Goal: Book appointment/travel/reservation

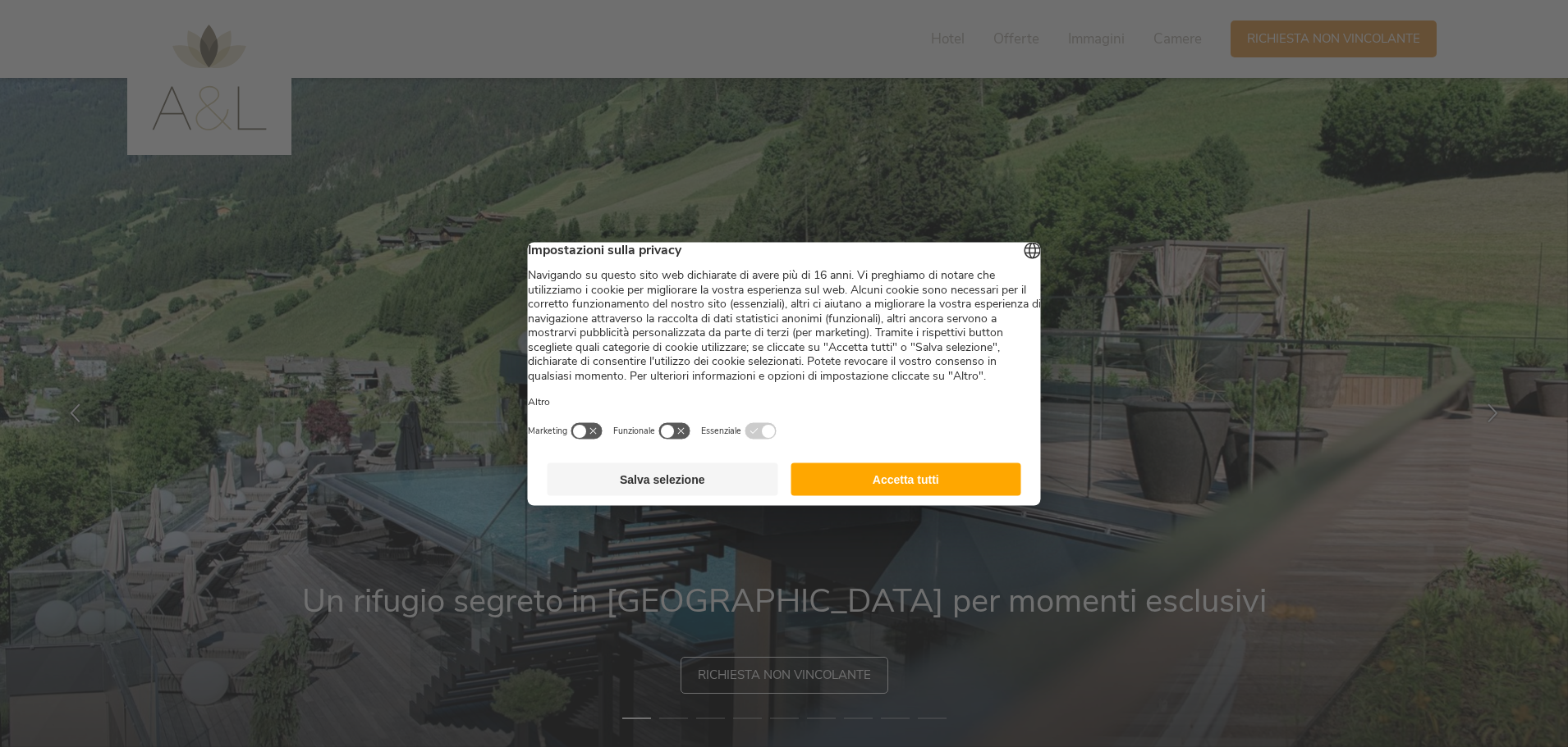
click at [892, 496] on button "Accetta tutti" at bounding box center [906, 479] width 231 height 33
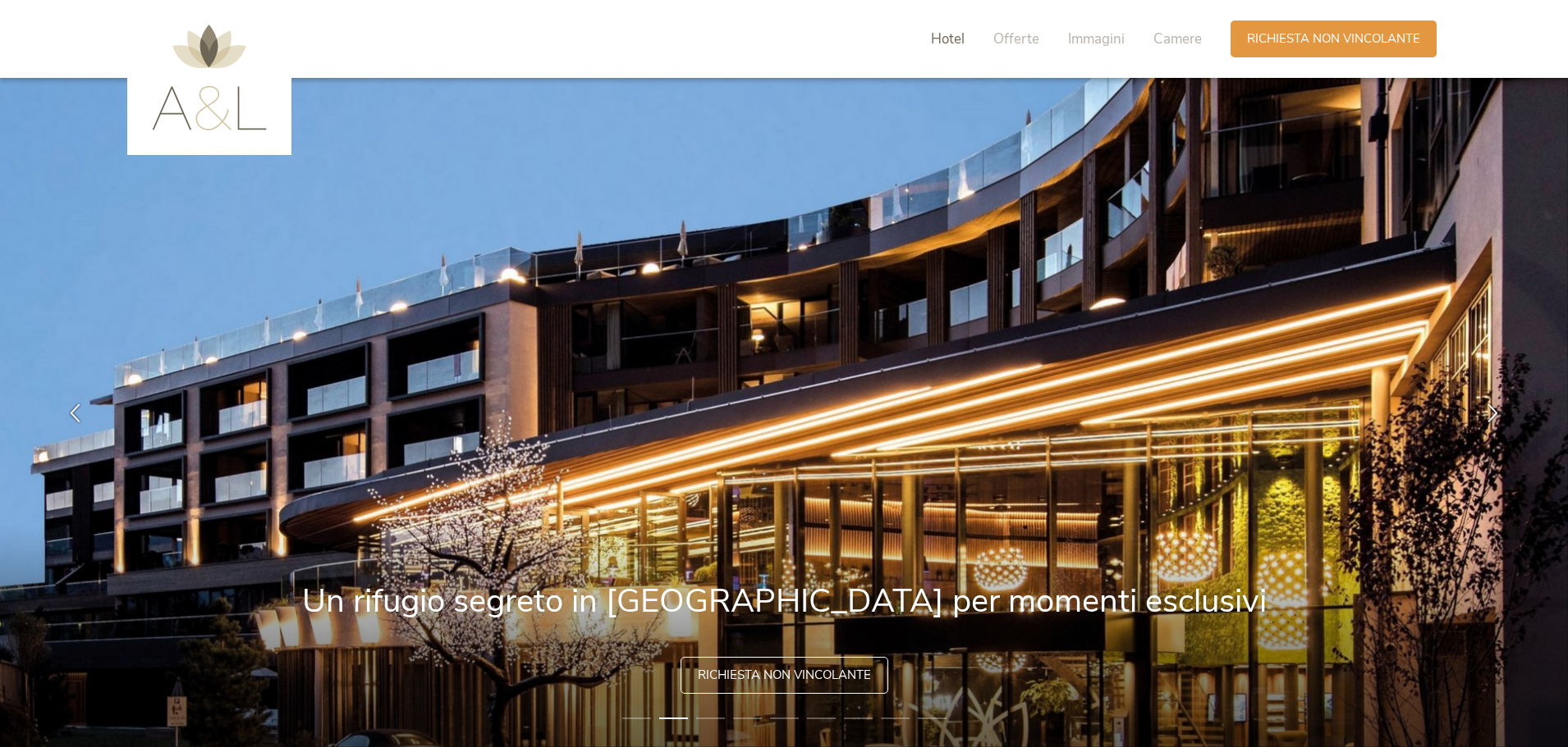
click at [947, 37] on span "Hotel" at bounding box center [948, 39] width 34 height 19
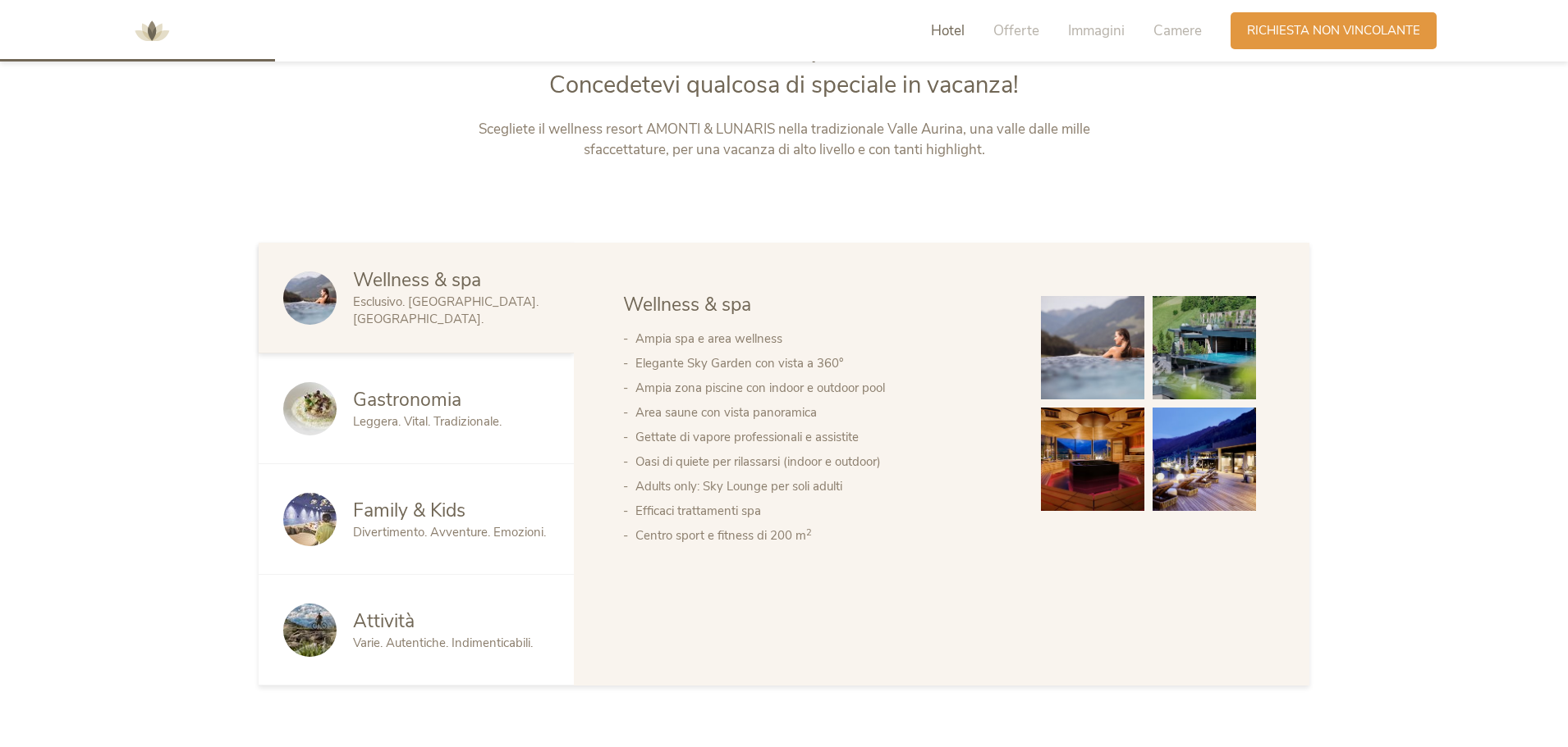
scroll to position [886, 0]
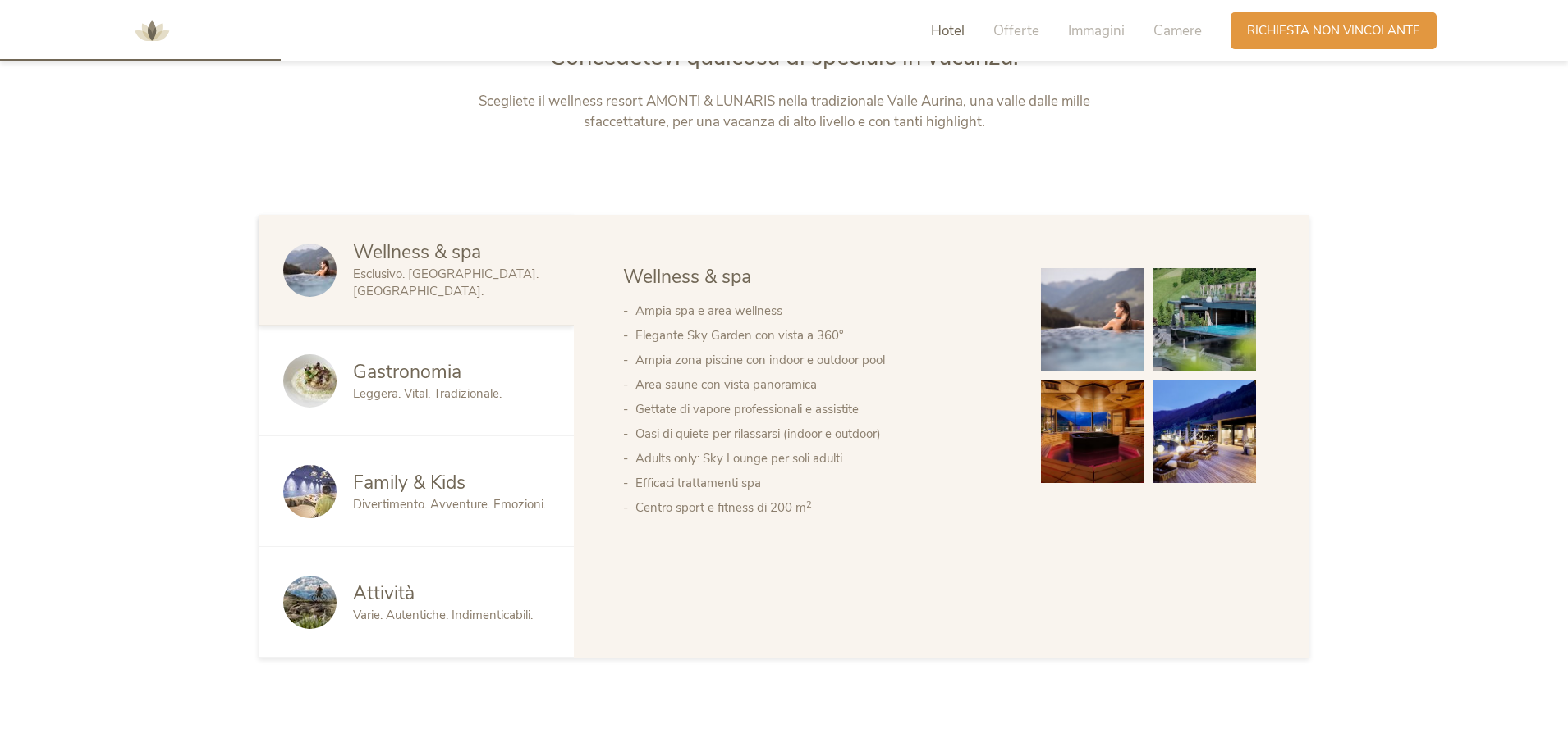
click at [409, 381] on span "Gastronomia" at bounding box center [407, 372] width 108 height 26
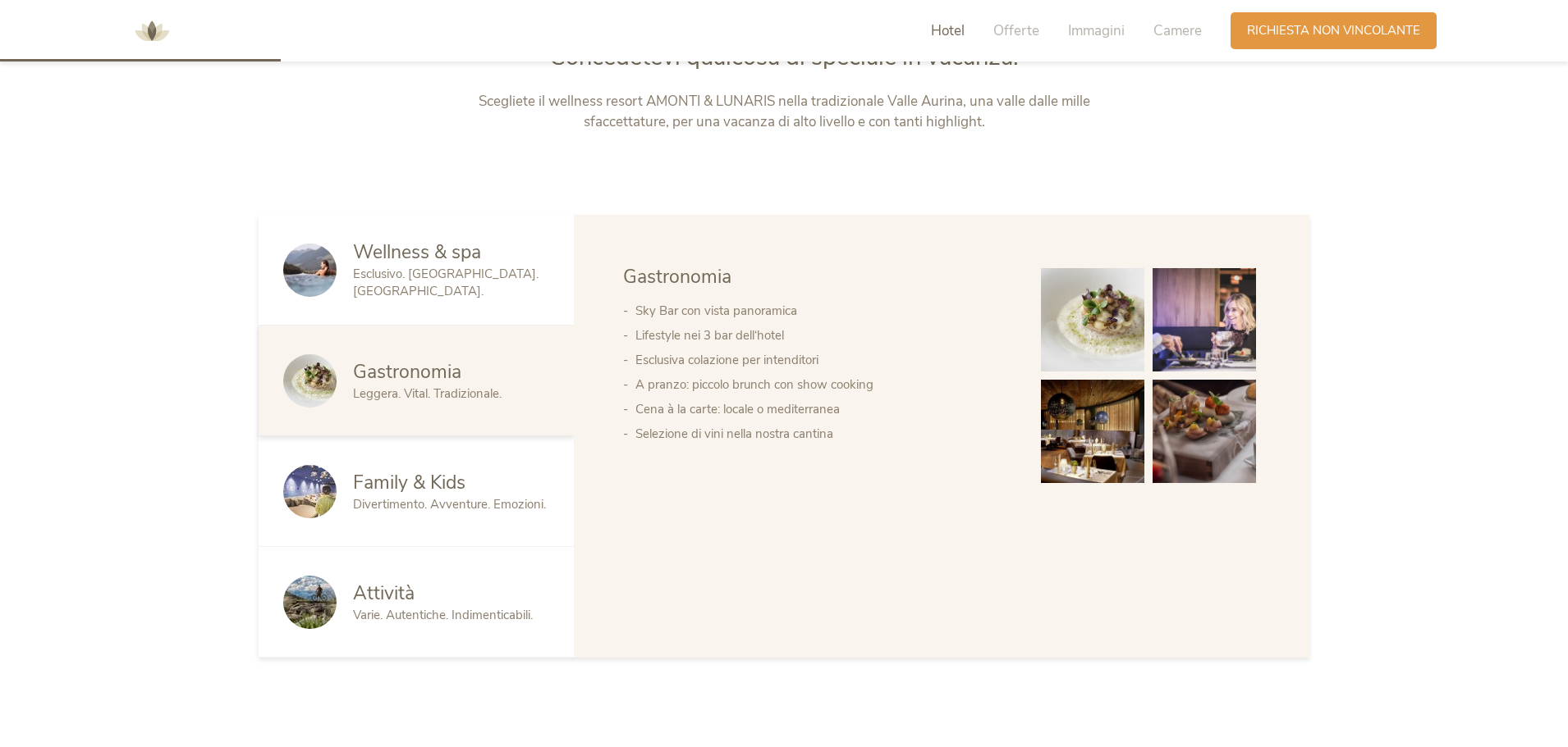
click at [409, 500] on span "Divertimento. Avventure. Emozioni." at bounding box center [449, 505] width 193 height 17
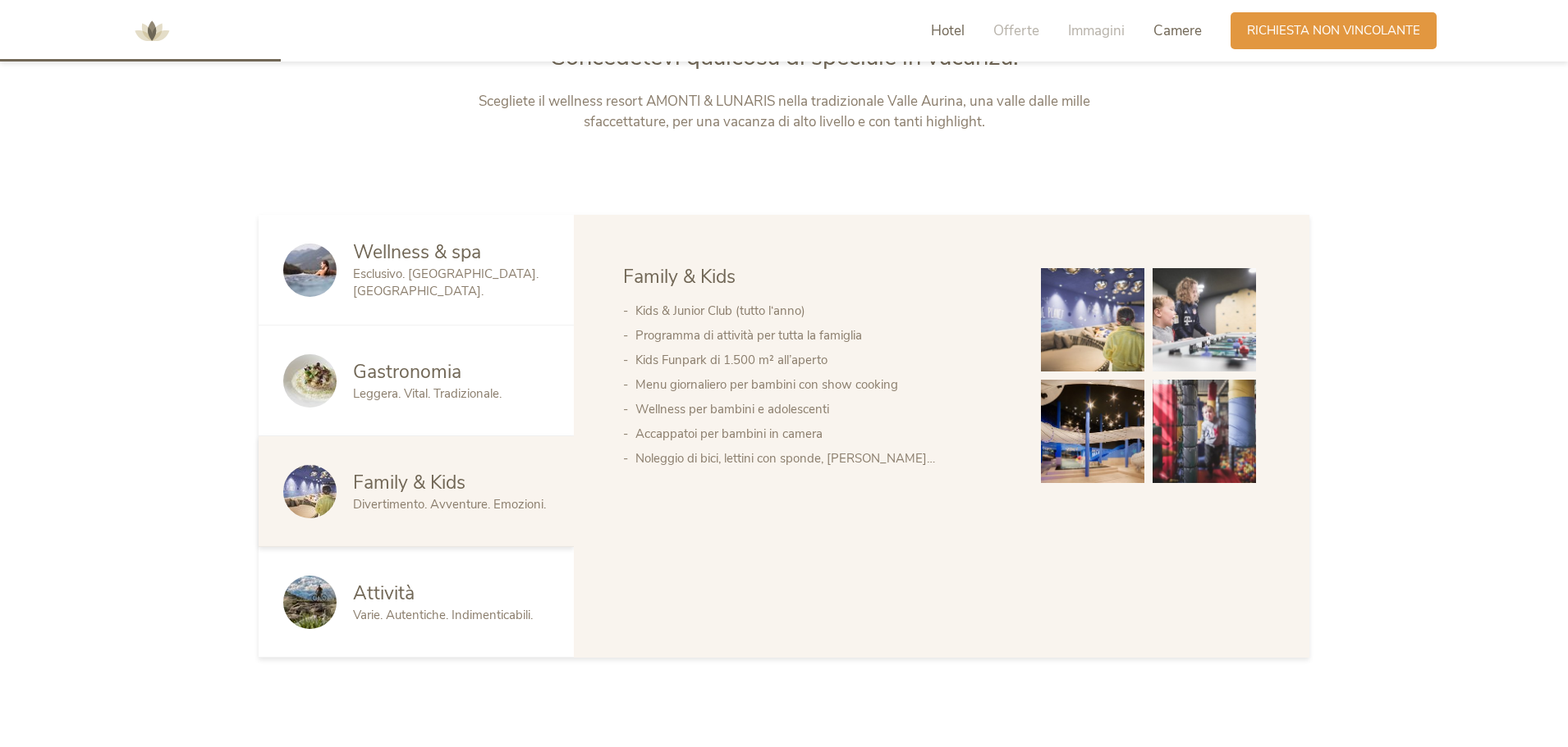
click at [1153, 28] on span "Camere" at bounding box center [1177, 31] width 48 height 19
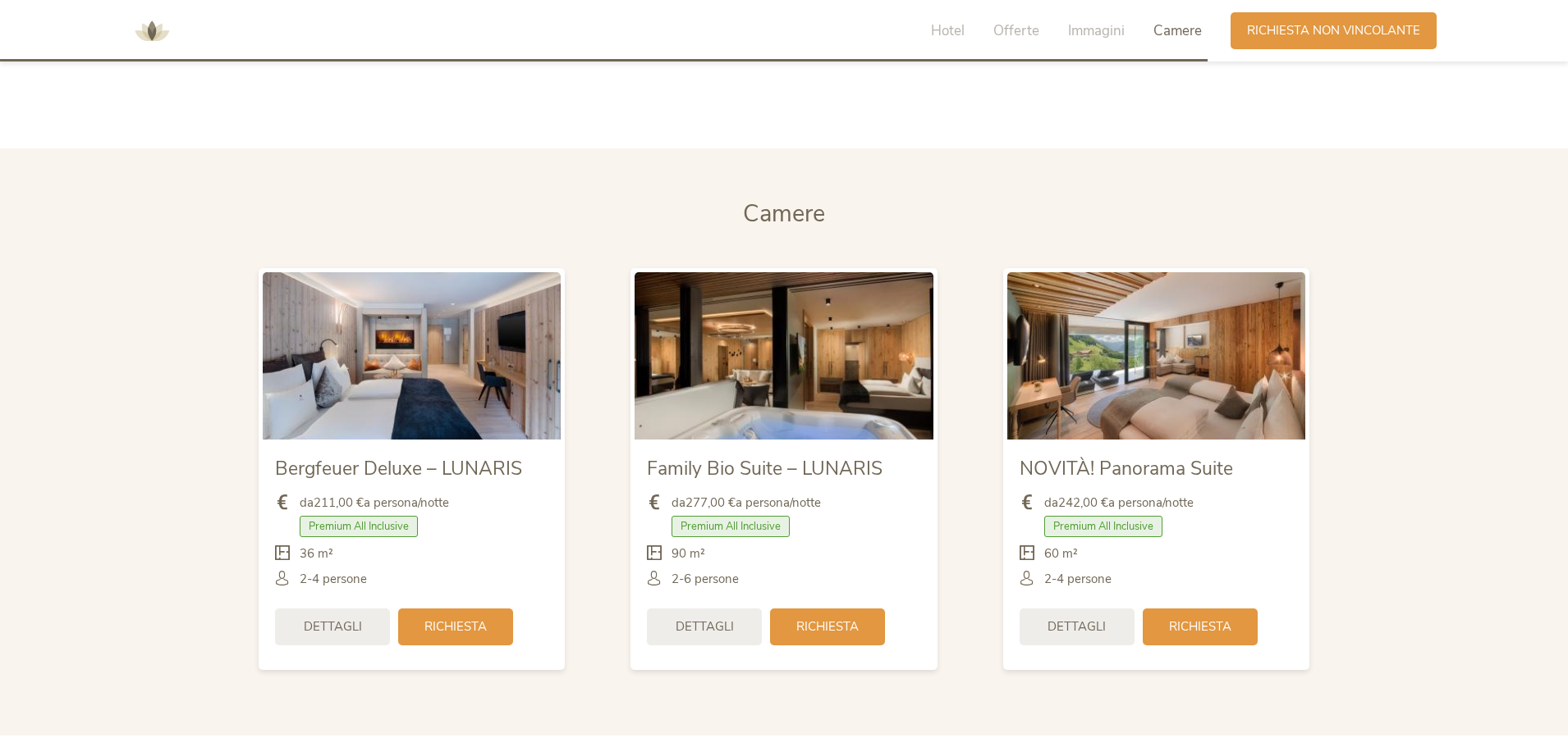
scroll to position [3898, 0]
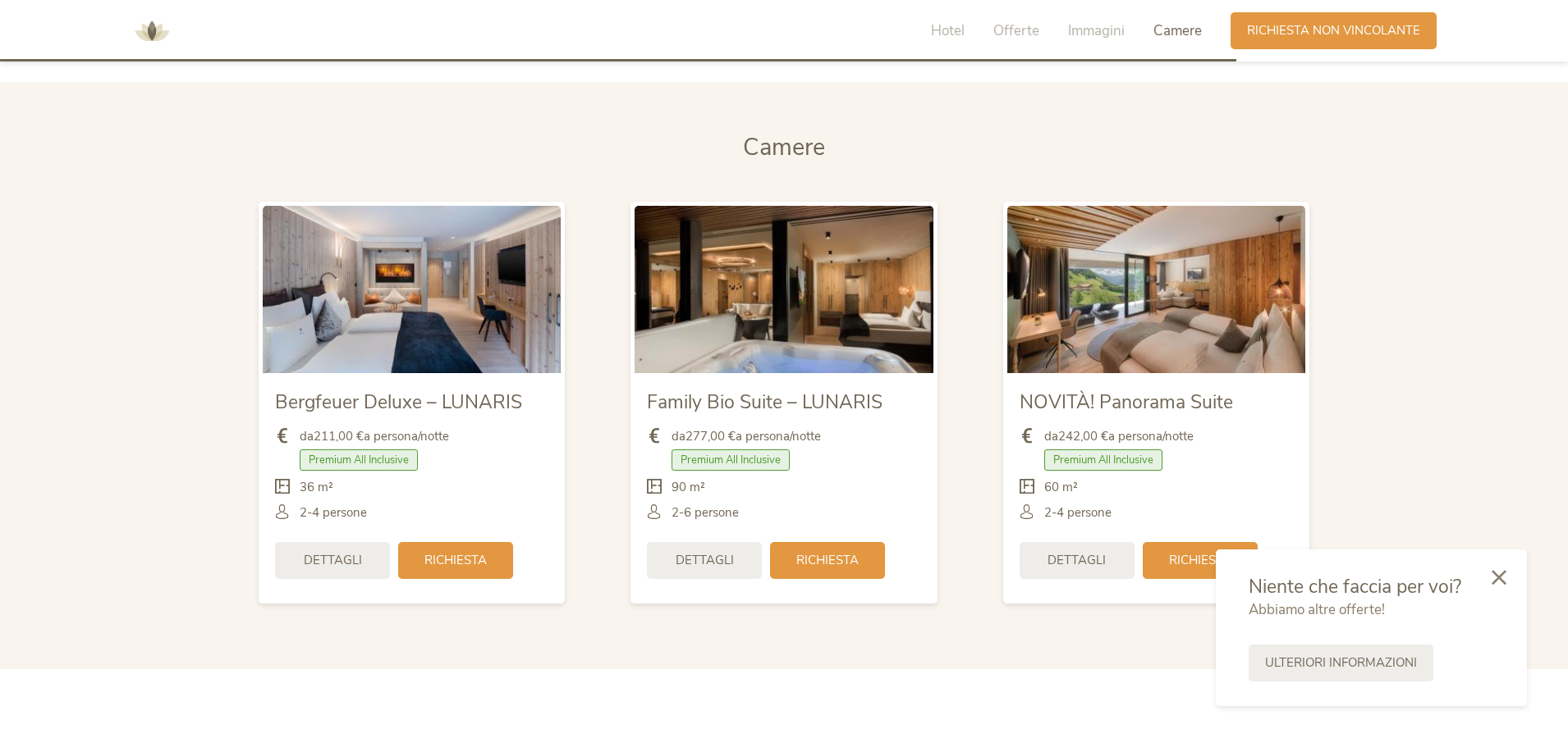
drag, startPoint x: 1502, startPoint y: 577, endPoint x: 1558, endPoint y: 571, distance: 56.3
click at [1502, 577] on icon at bounding box center [1499, 578] width 15 height 15
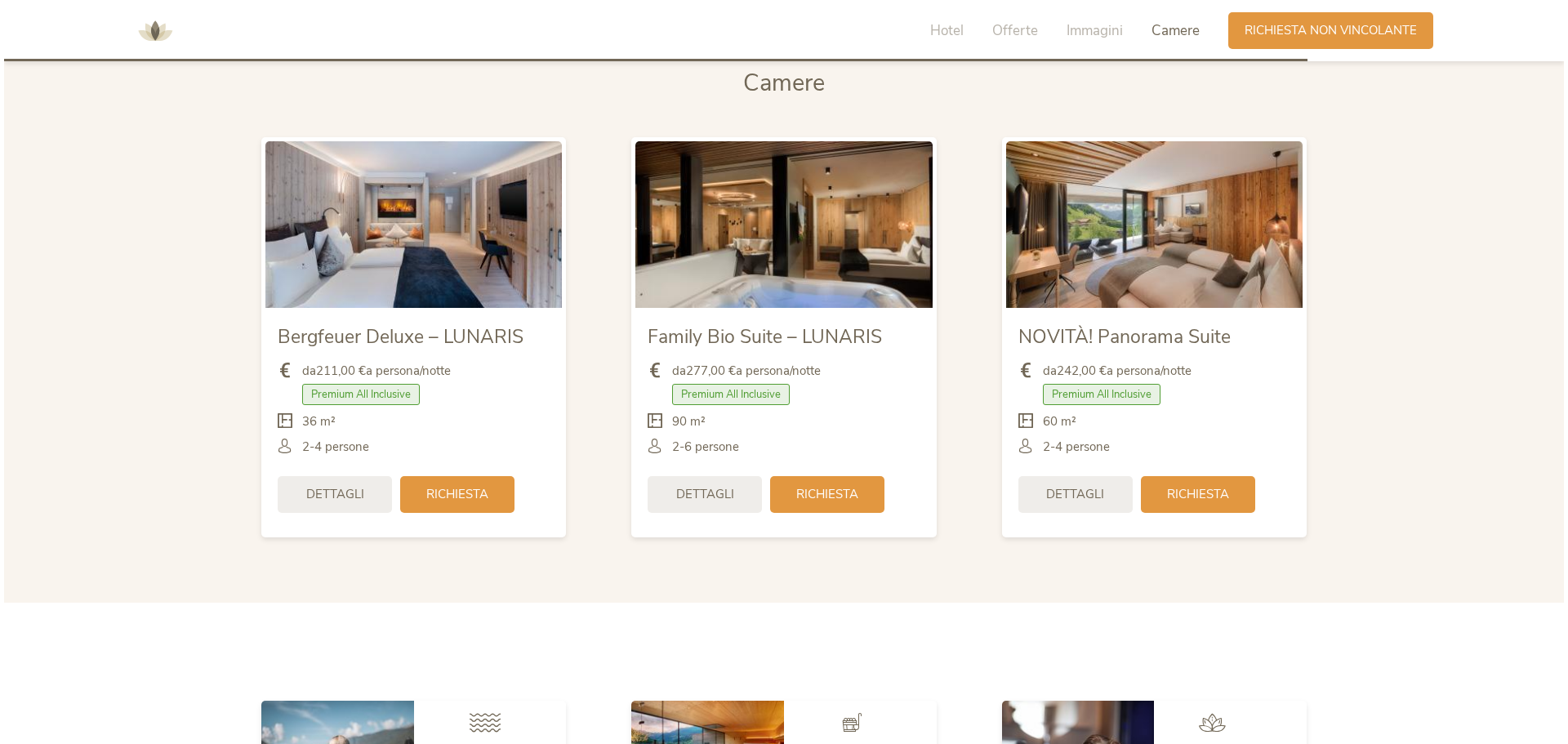
scroll to position [3914, 0]
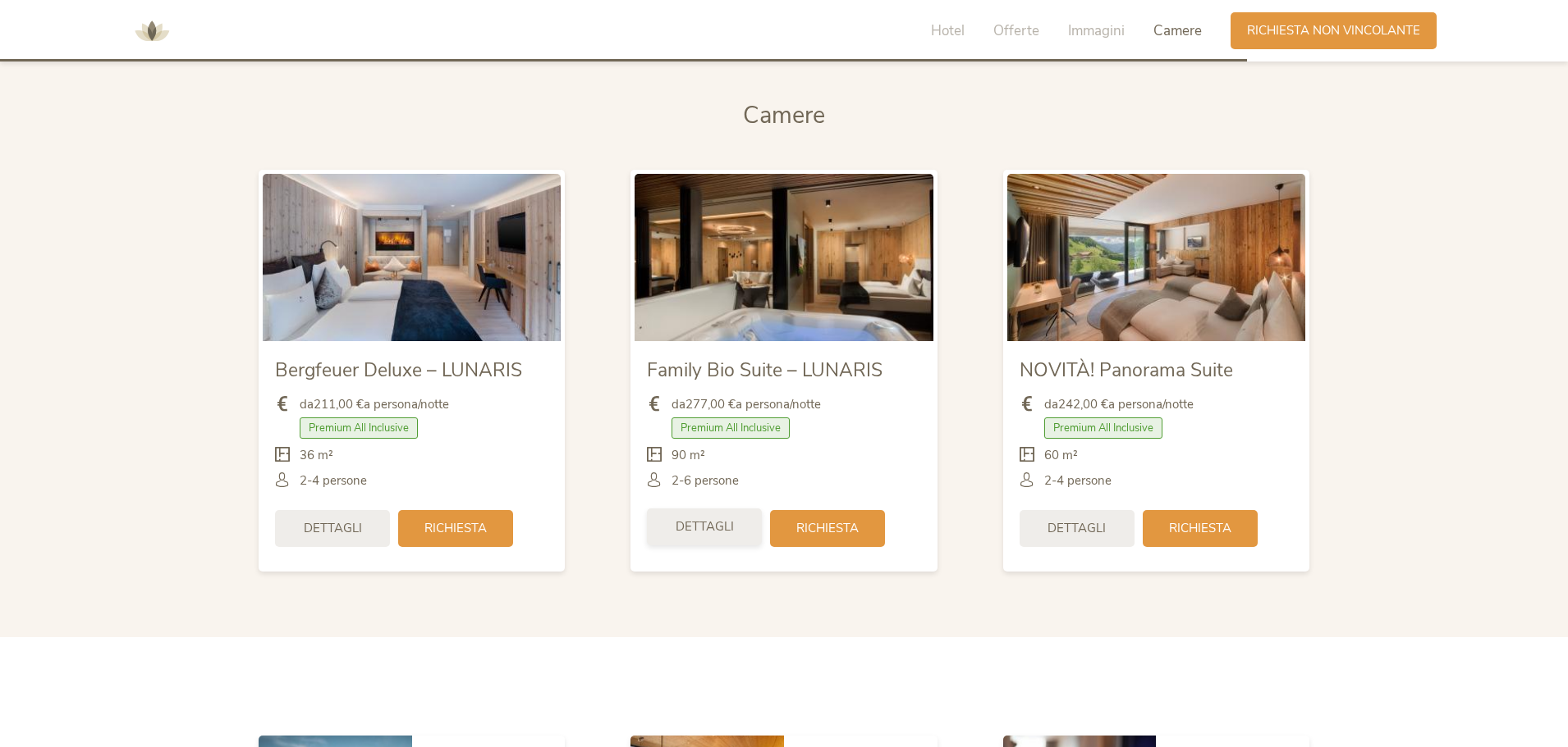
click at [728, 529] on span "Dettagli" at bounding box center [704, 527] width 58 height 17
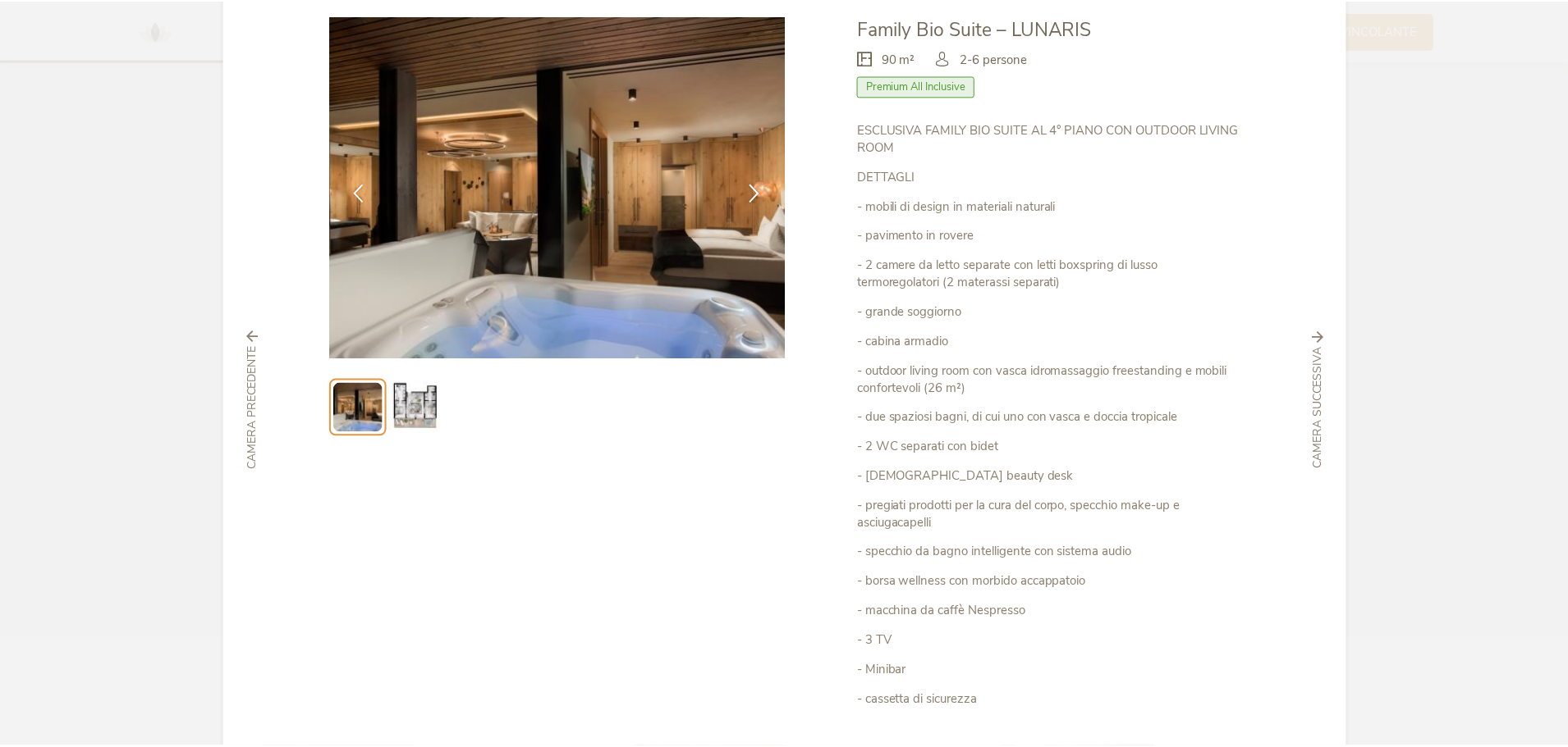
scroll to position [0, 0]
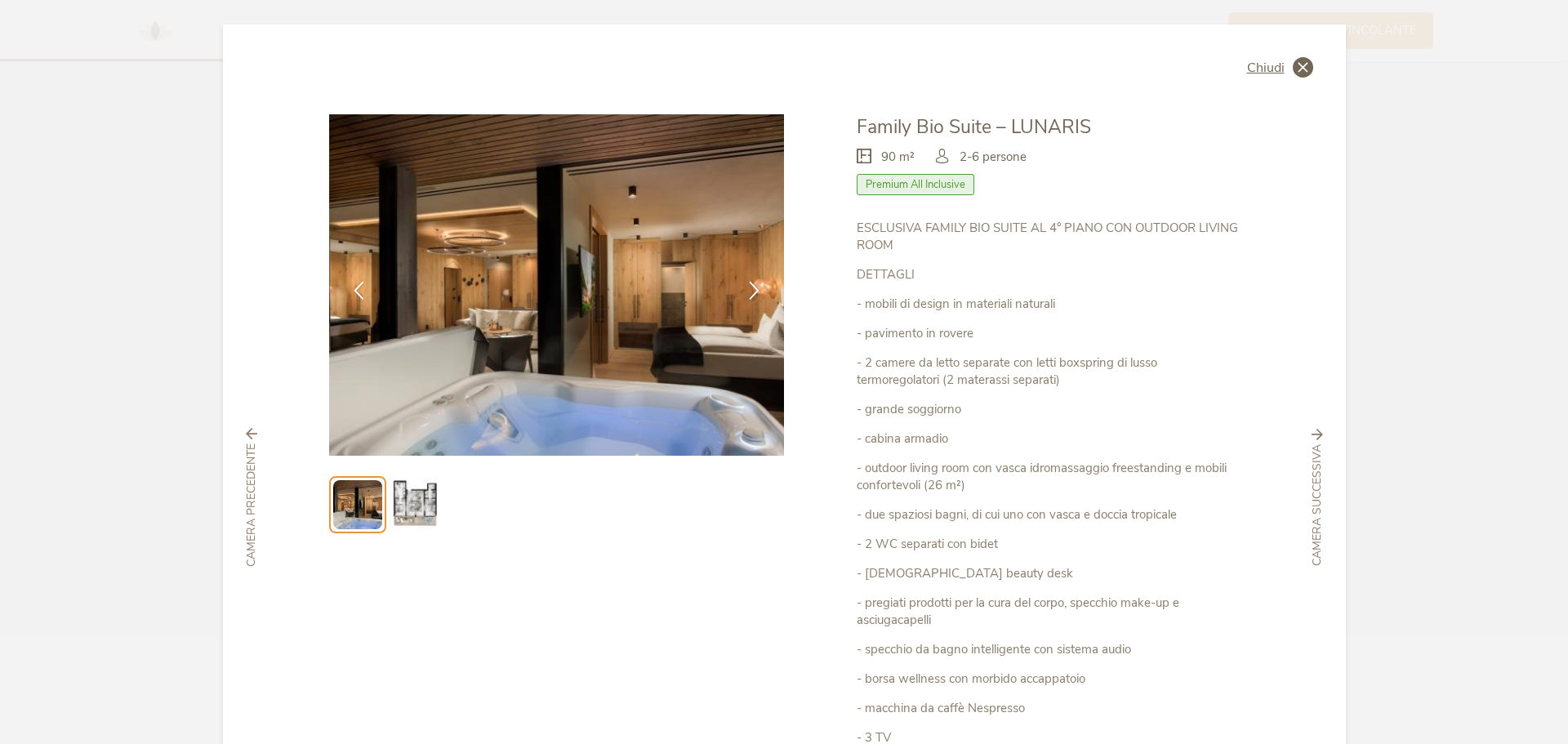
click at [1280, 69] on span "Chiudi" at bounding box center [1265, 68] width 37 height 13
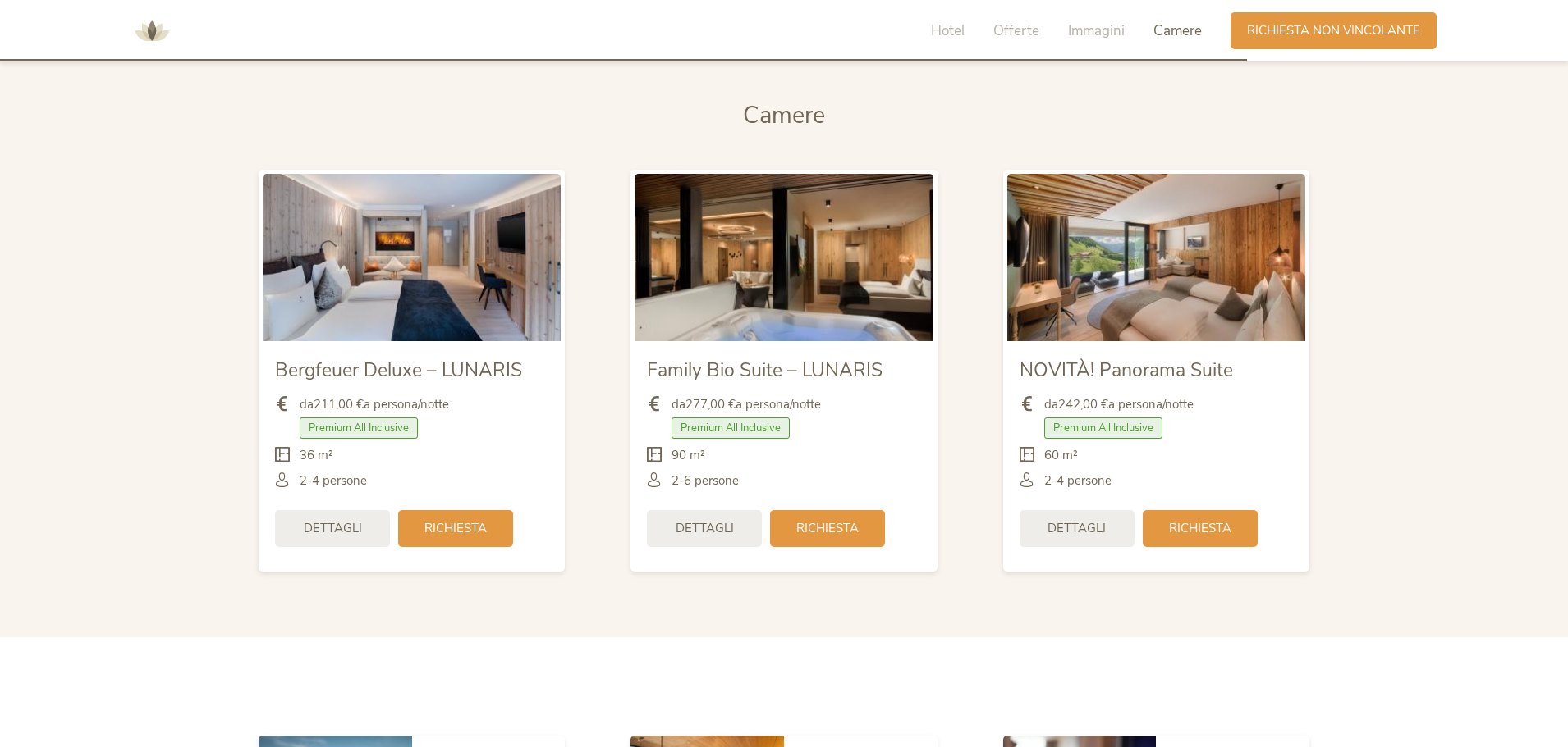
click at [1122, 281] on img at bounding box center [1156, 258] width 298 height 168
click at [850, 524] on span "Richiesta" at bounding box center [827, 527] width 62 height 17
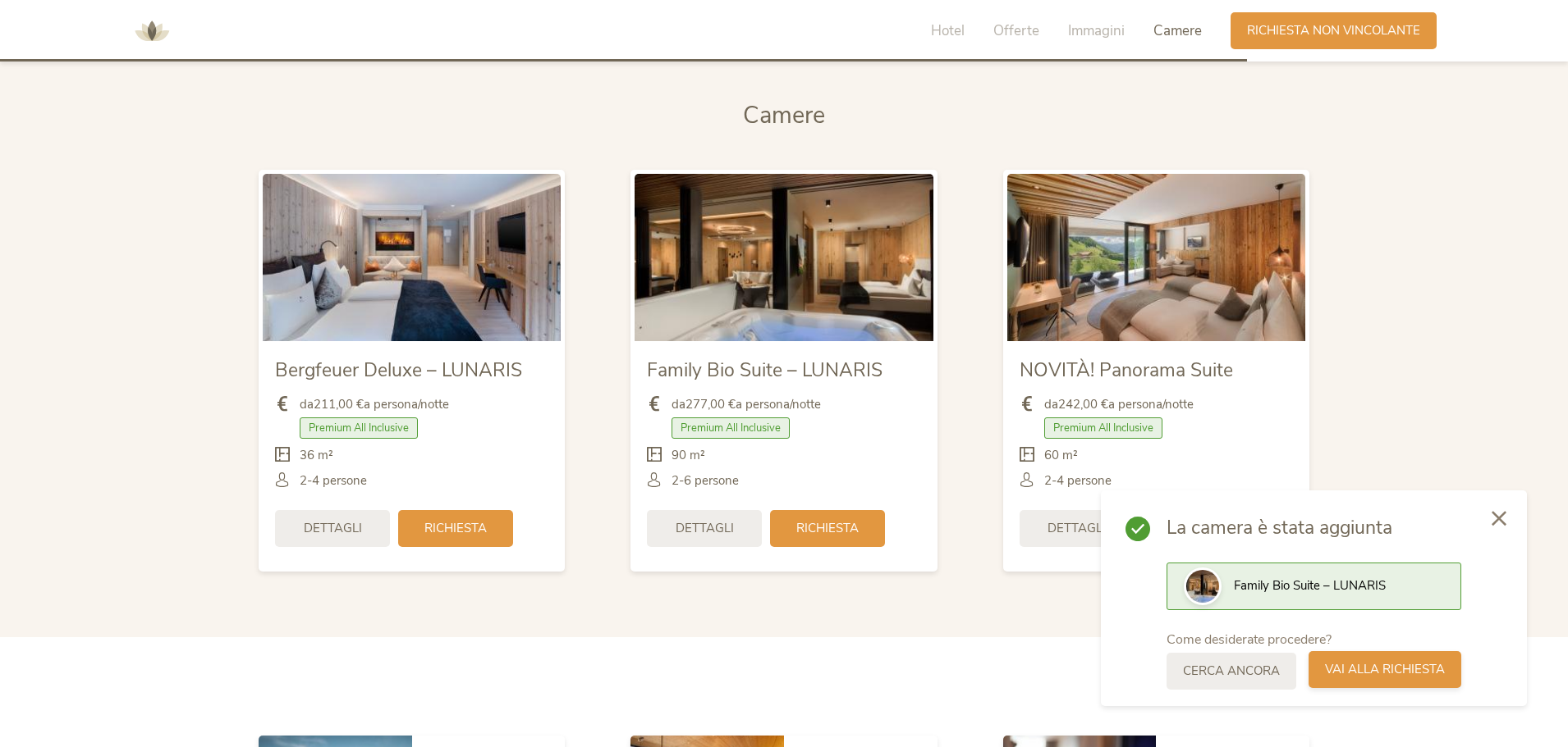
click at [1413, 681] on div "Vai alla richiesta" at bounding box center [1384, 670] width 153 height 37
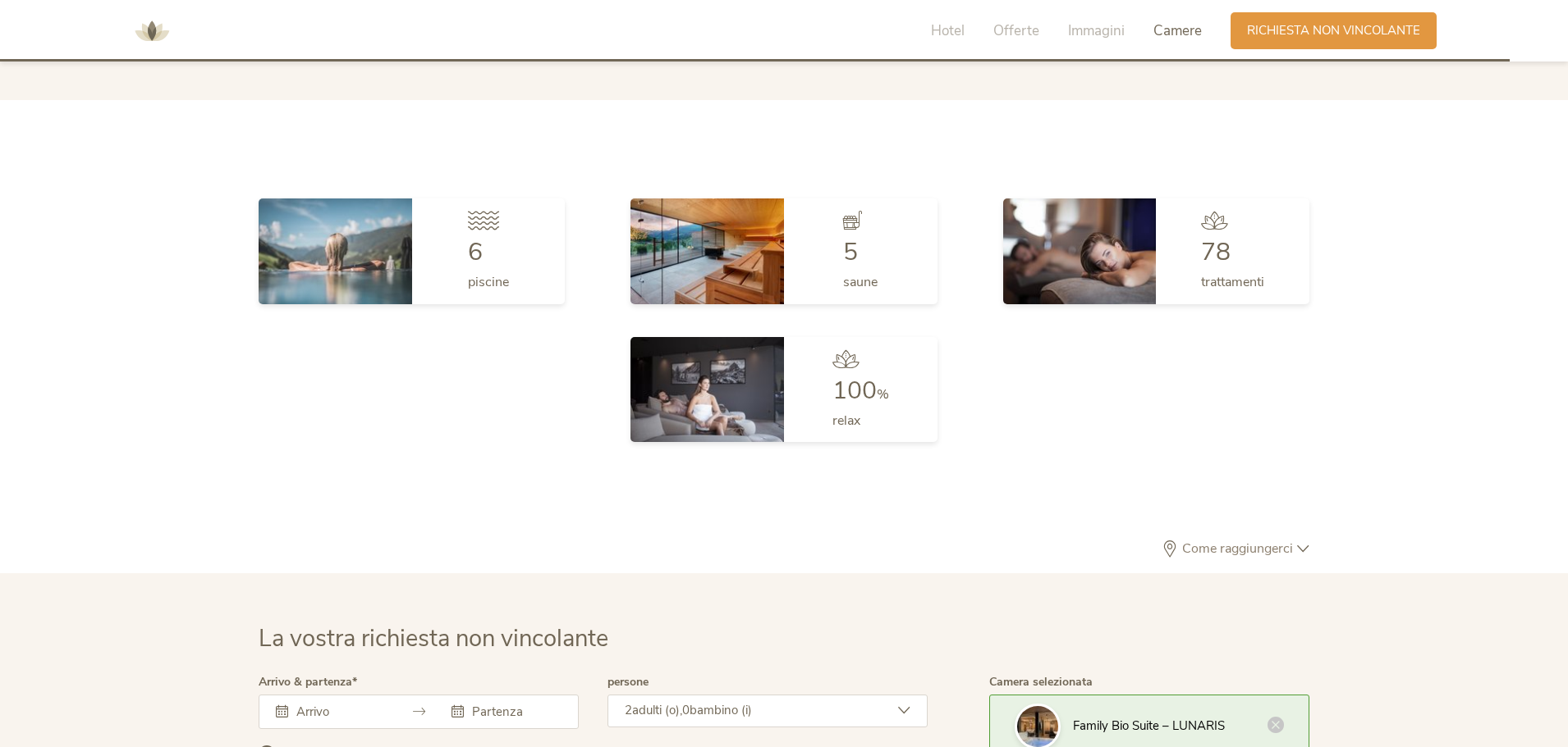
scroll to position [4450, 0]
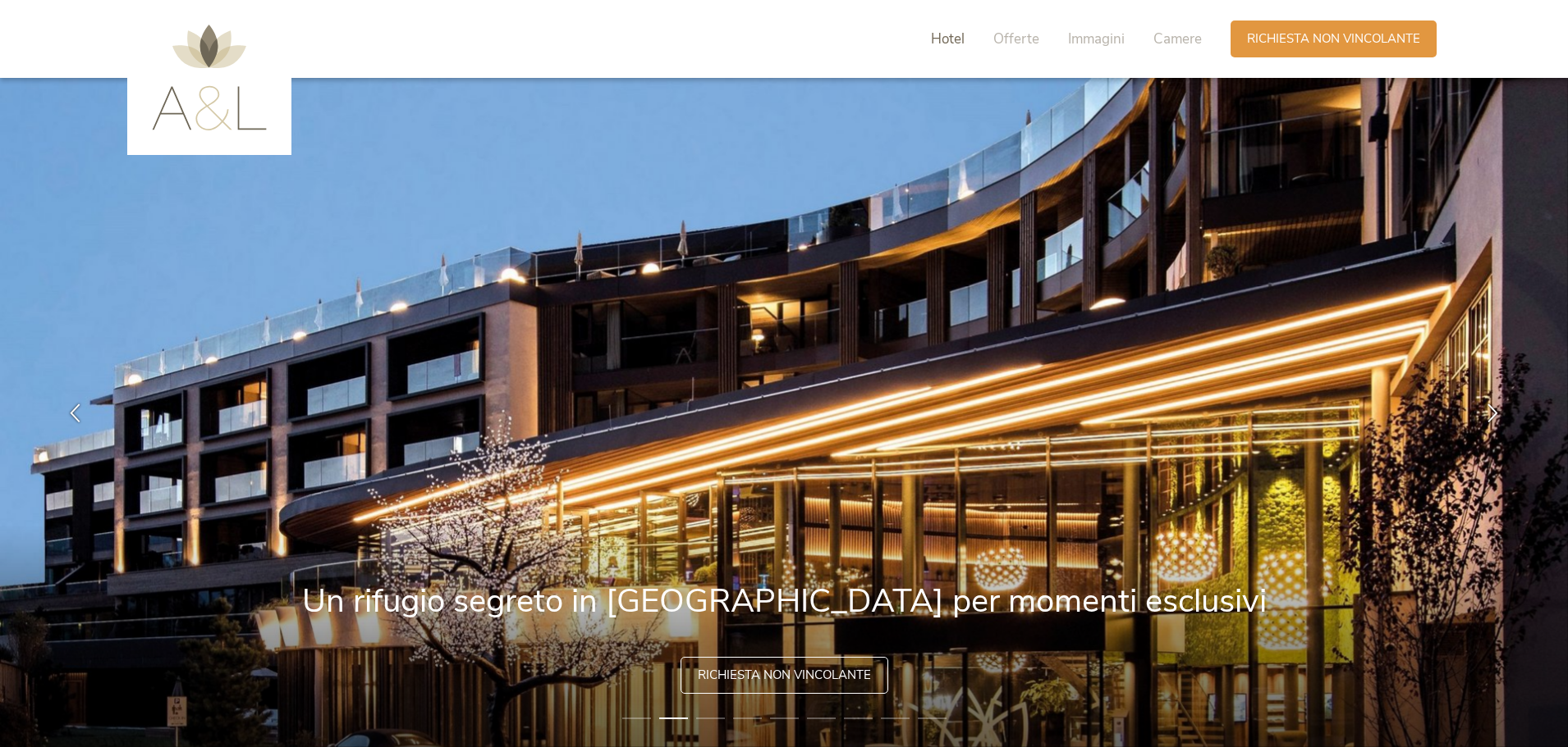
click at [948, 41] on span "Hotel" at bounding box center [948, 39] width 34 height 19
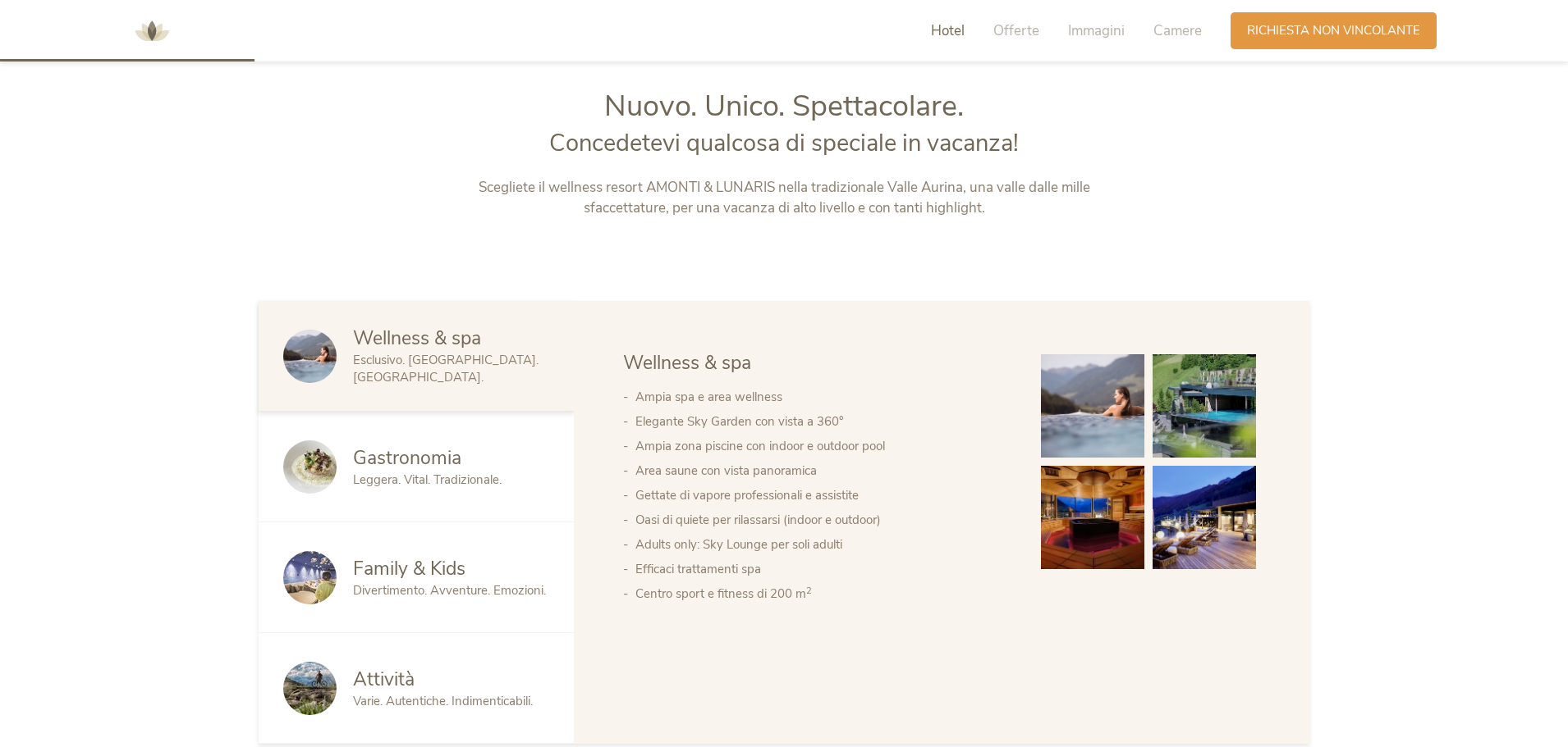
scroll to position [803, 0]
